Goal: Go to known website: Access a specific website the user already knows

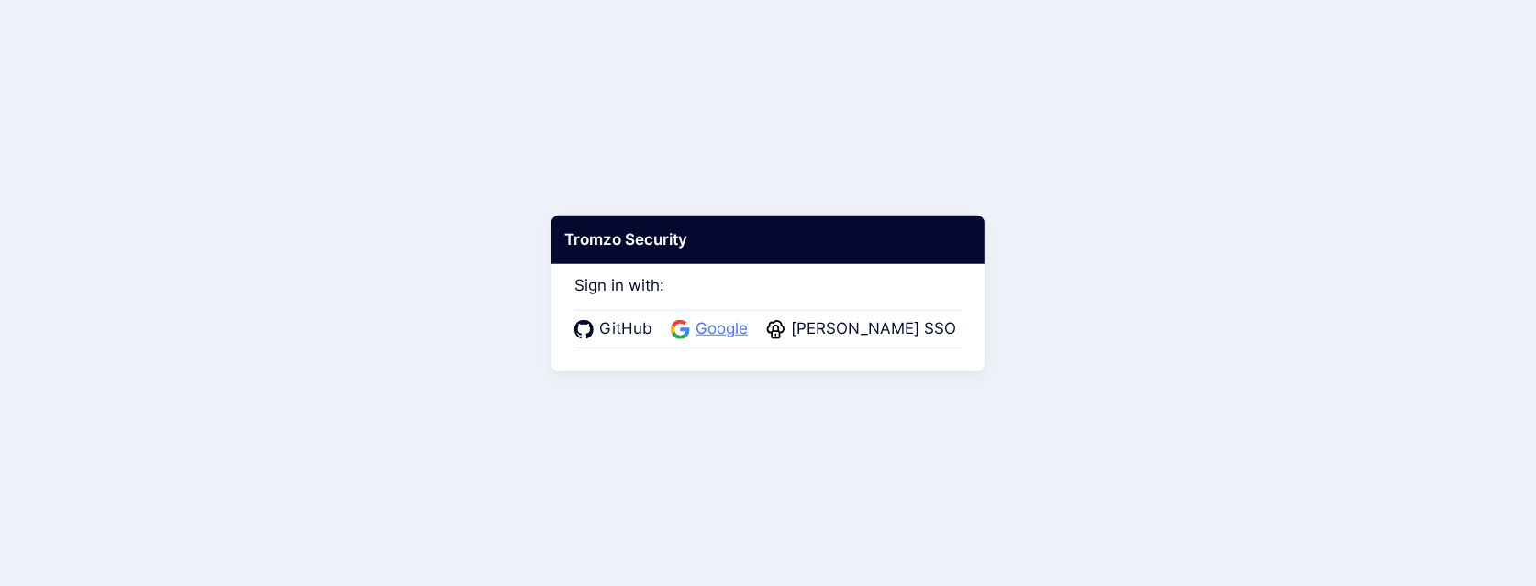
click at [725, 332] on span "Google" at bounding box center [721, 329] width 63 height 24
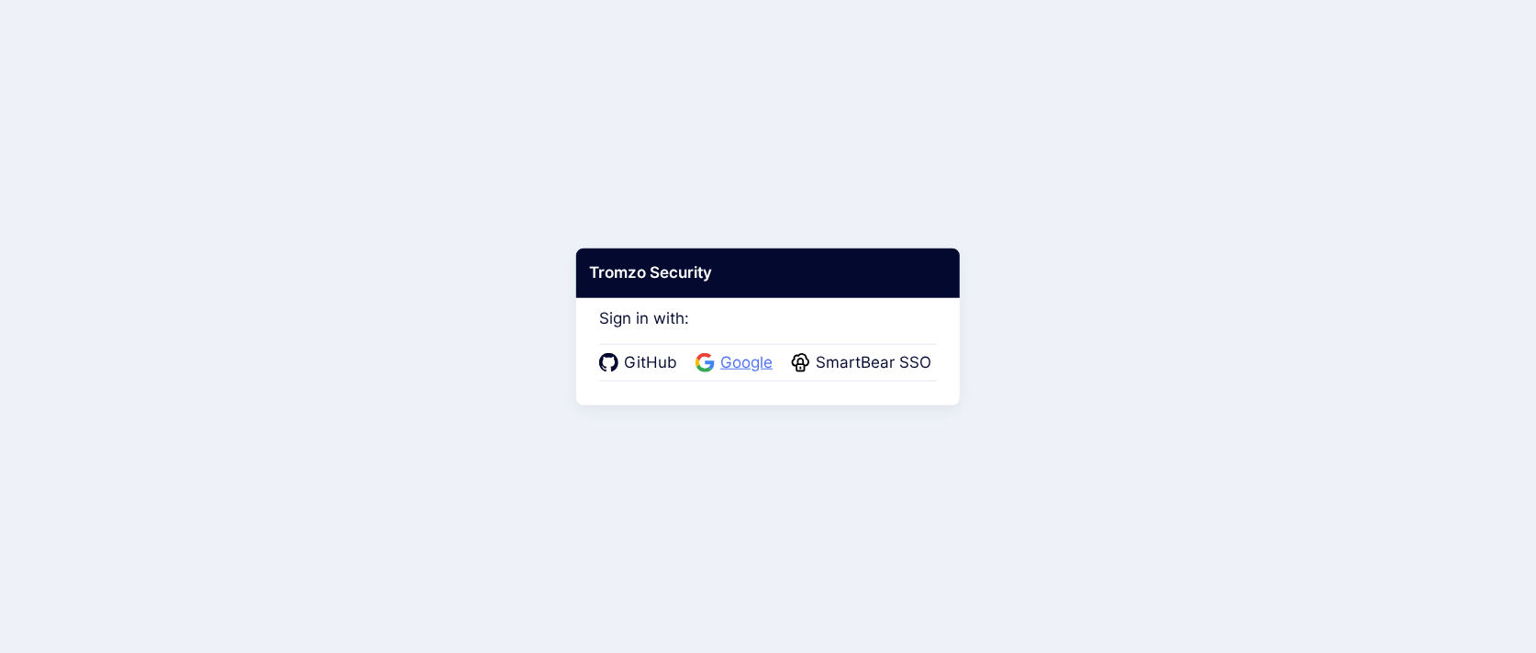
click at [765, 362] on span "Google" at bounding box center [746, 363] width 63 height 24
